Goal: Information Seeking & Learning: Learn about a topic

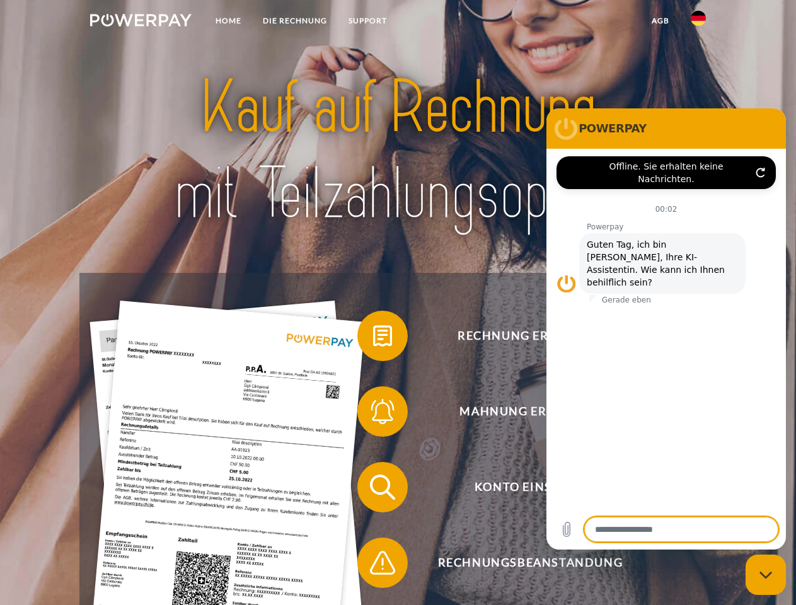
click at [141, 22] on img at bounding box center [140, 20] width 101 height 13
click at [698, 22] on img at bounding box center [698, 18] width 15 height 15
click at [660, 21] on link "agb" at bounding box center [660, 20] width 39 height 23
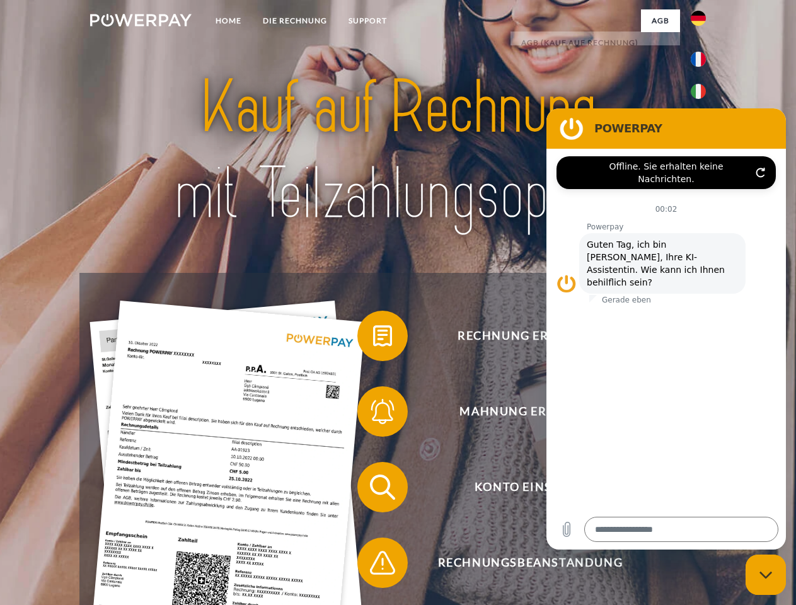
click at [373, 338] on span at bounding box center [363, 335] width 63 height 63
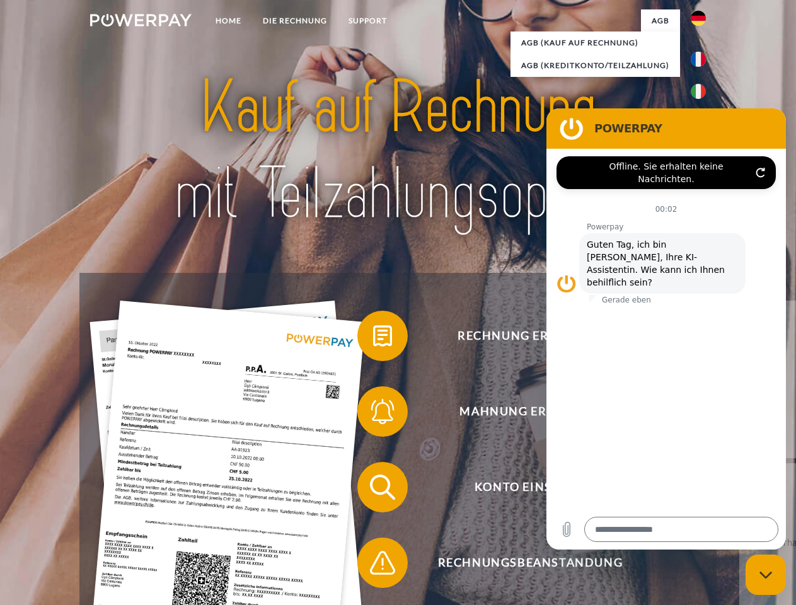
click at [373, 414] on div "Rechnung erhalten? Mahnung erhalten? Konto einsehen" at bounding box center [397, 525] width 636 height 504
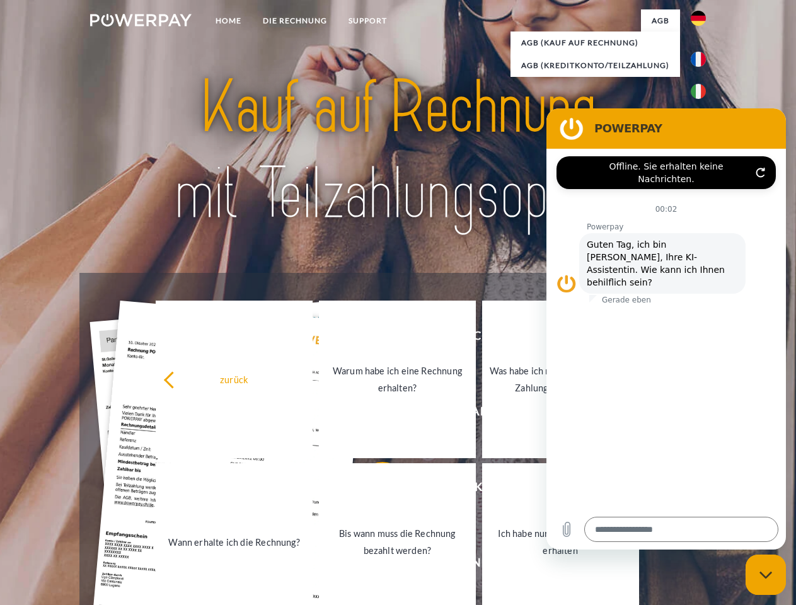
click at [373, 490] on link "Bis wann muss die Rechnung bezahlt werden?" at bounding box center [397, 542] width 157 height 158
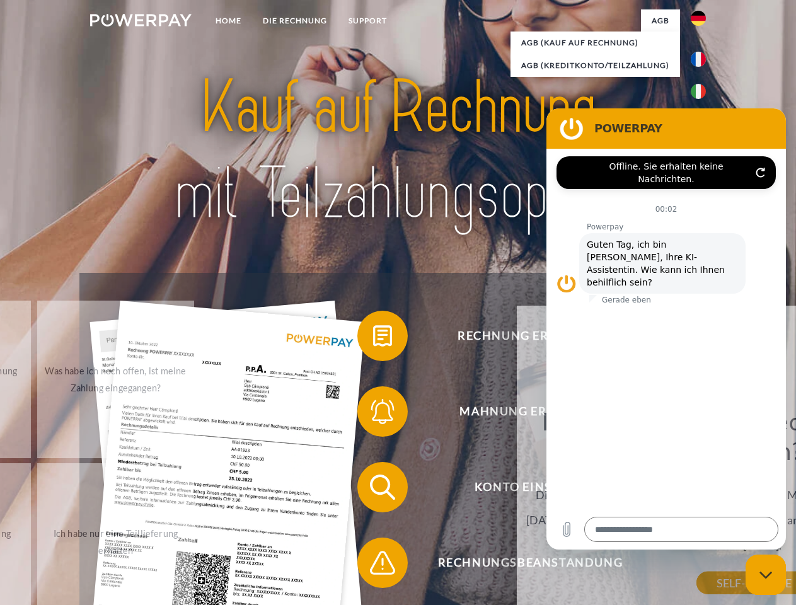
click at [373, 565] on span at bounding box center [363, 562] width 63 height 63
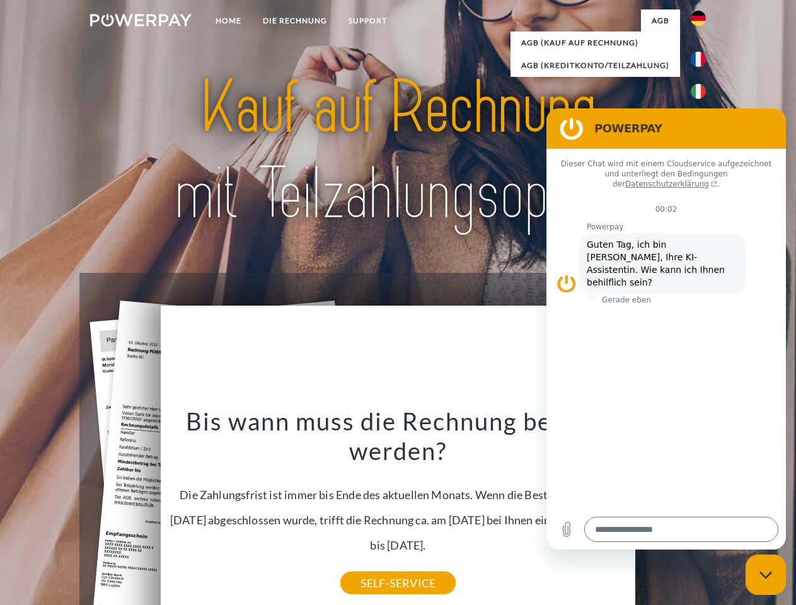
click at [766, 575] on icon "Messaging-Fenster schließen" at bounding box center [765, 575] width 13 height 8
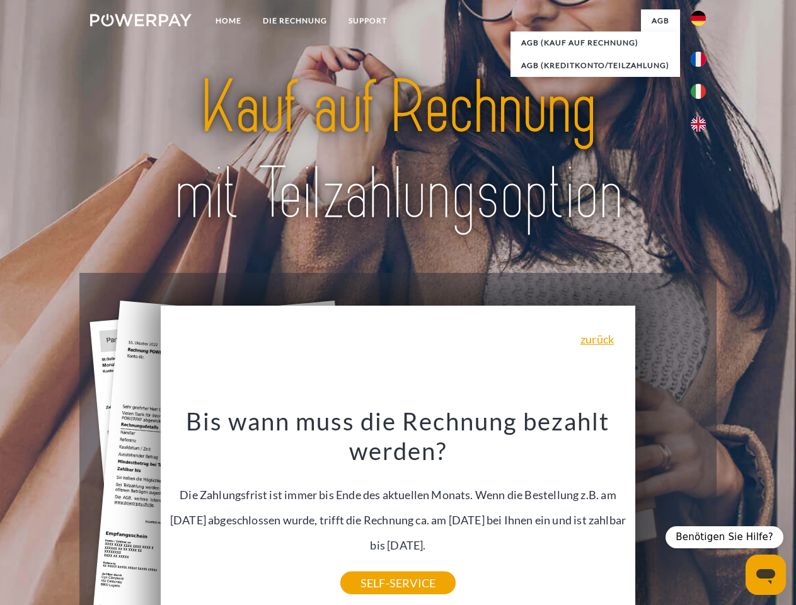
type textarea "*"
